Goal: Task Accomplishment & Management: Manage account settings

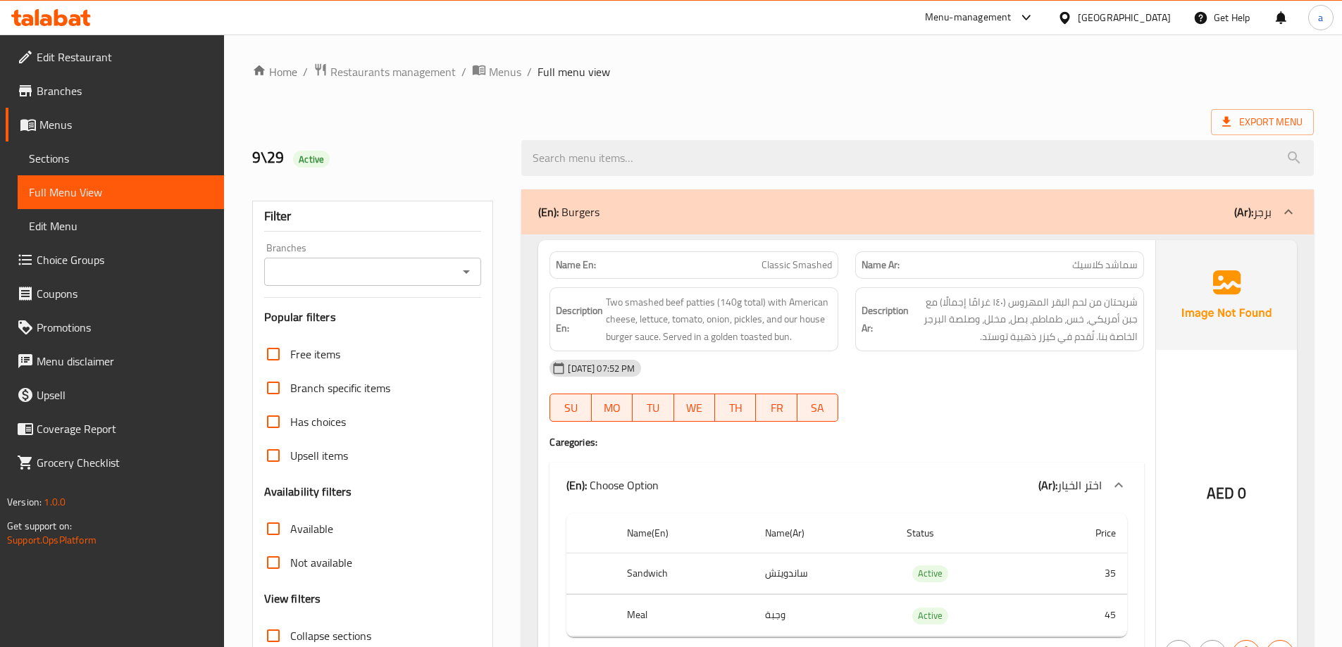
click at [76, 23] on icon at bounding box center [51, 17] width 80 height 17
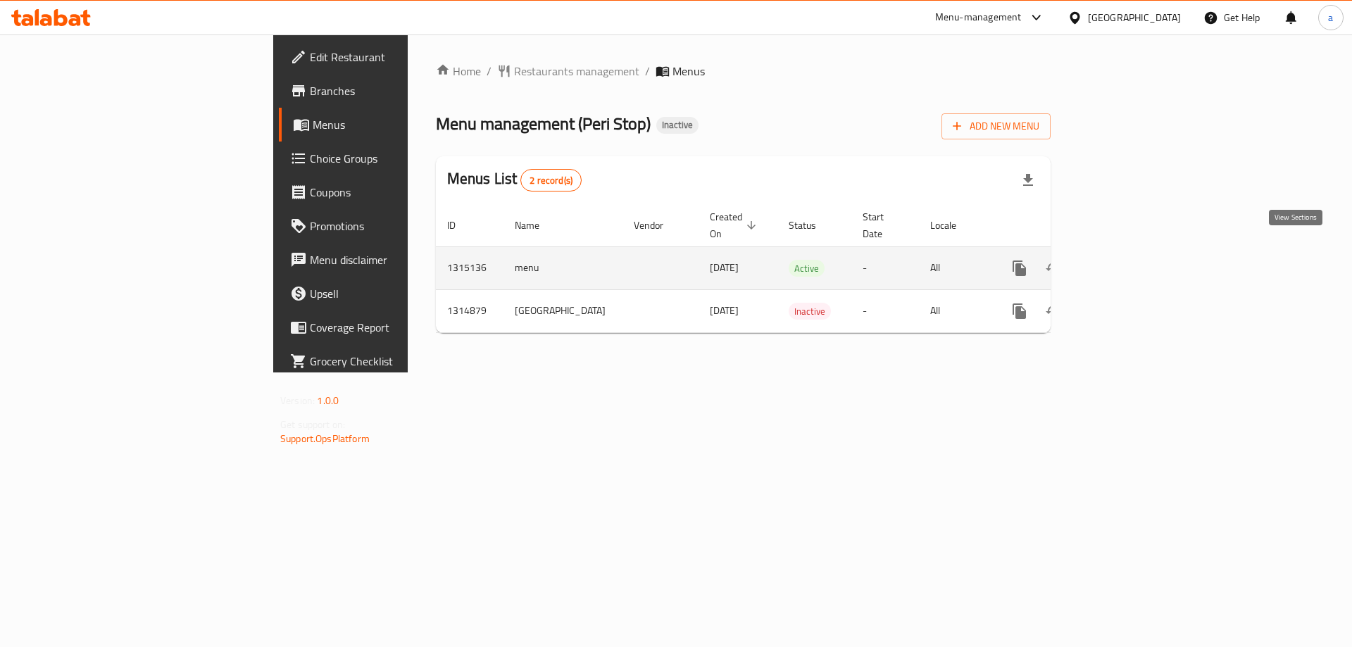
click at [1138, 262] on link "enhanced table" at bounding box center [1122, 268] width 34 height 34
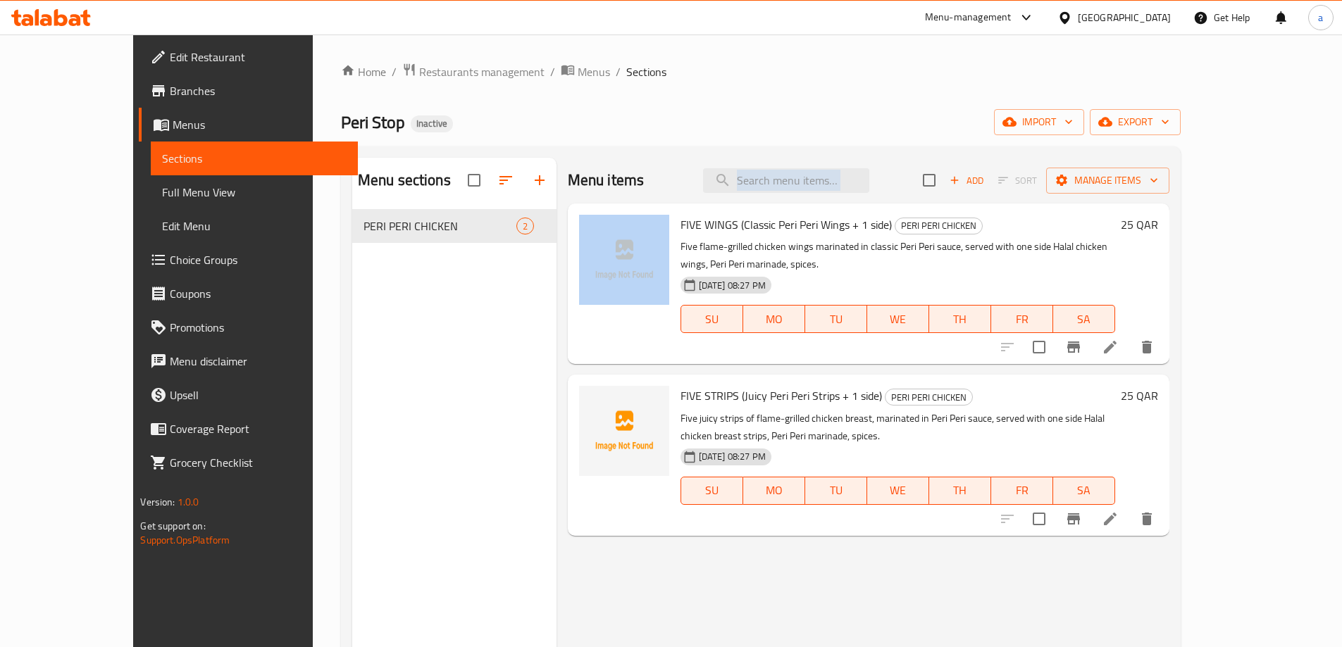
drag, startPoint x: 648, startPoint y: 223, endPoint x: 621, endPoint y: 162, distance: 67.2
click at [621, 162] on div "Menu items Add Sort Manage items FIVE WINGS (Classic Peri Peri Wings + 1 side) …" at bounding box center [862, 481] width 613 height 647
click at [634, 130] on div "Peri Stop Inactive import export" at bounding box center [761, 122] width 840 height 26
